Goal: Task Accomplishment & Management: Use online tool/utility

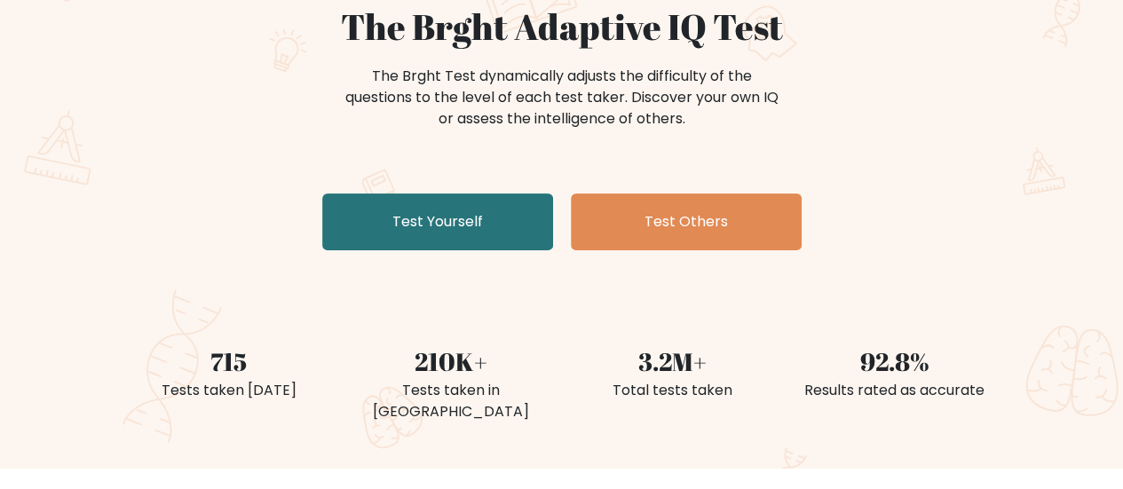
scroll to position [266, 0]
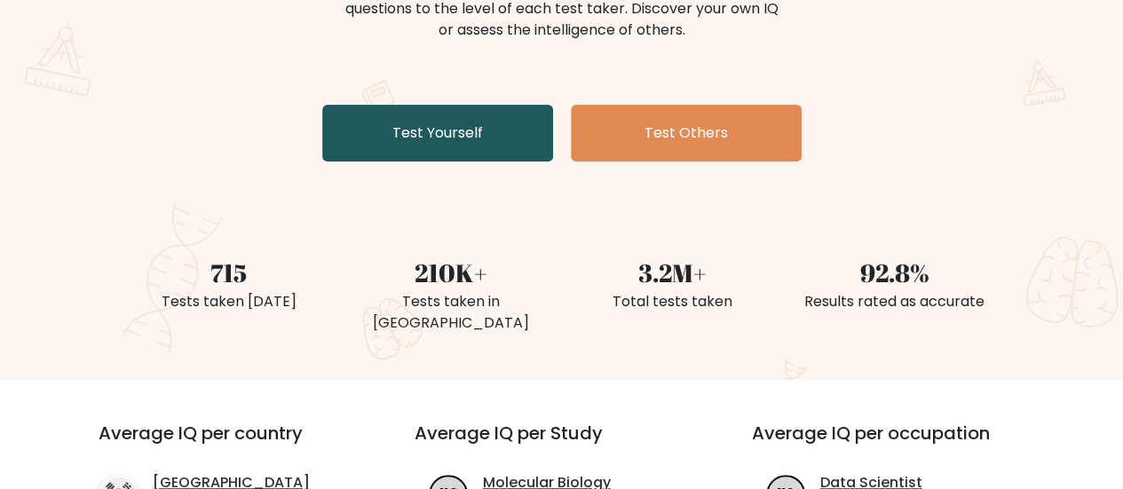
click at [486, 145] on link "Test Yourself" at bounding box center [437, 133] width 231 height 57
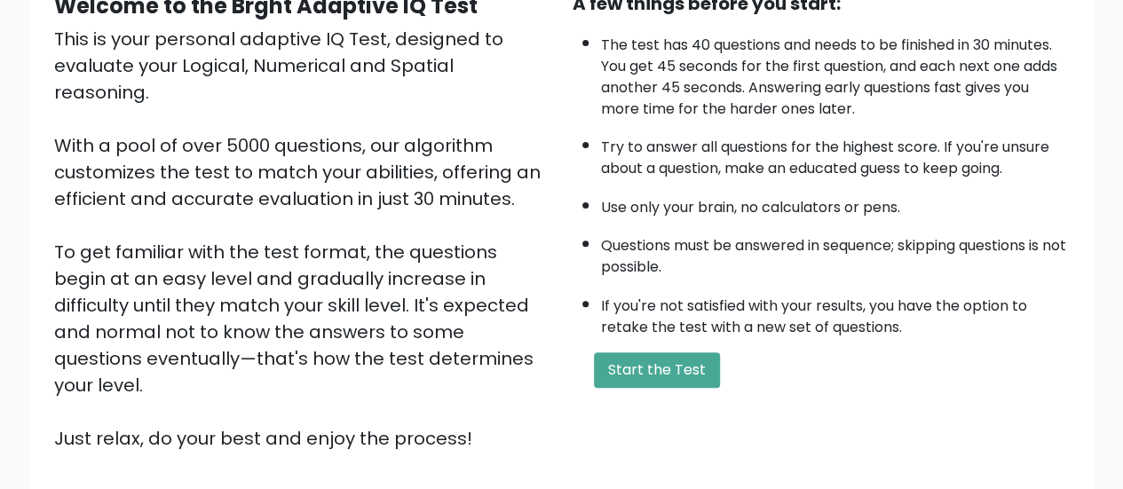
scroll to position [323, 0]
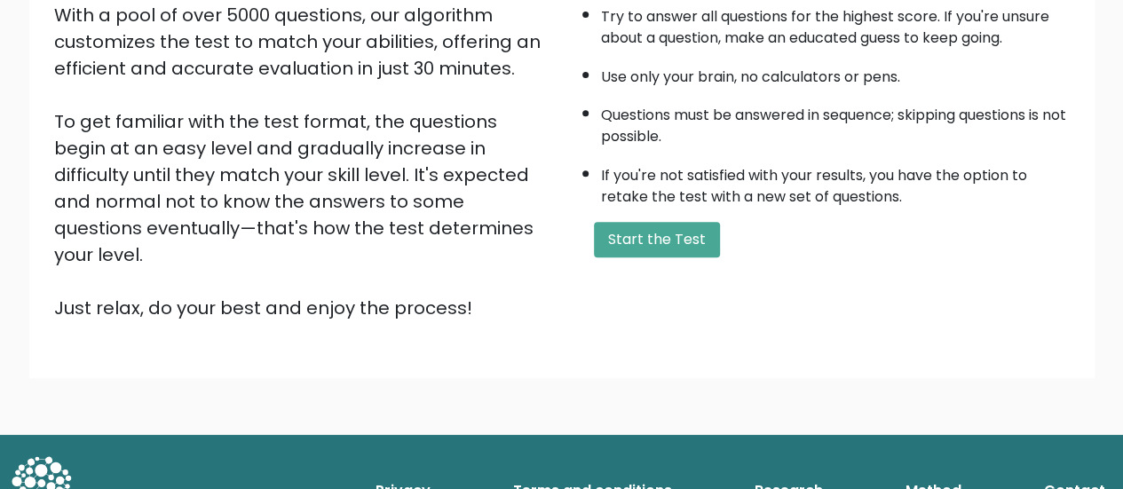
click at [653, 214] on div "A few things before you start: The test has 40 questions and needs to be finish…" at bounding box center [821, 91] width 518 height 462
click at [641, 227] on button "Start the Test" at bounding box center [657, 240] width 126 height 36
